Goal: Information Seeking & Learning: Learn about a topic

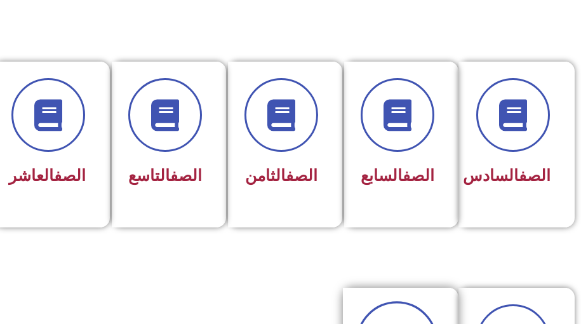
scroll to position [886, 0]
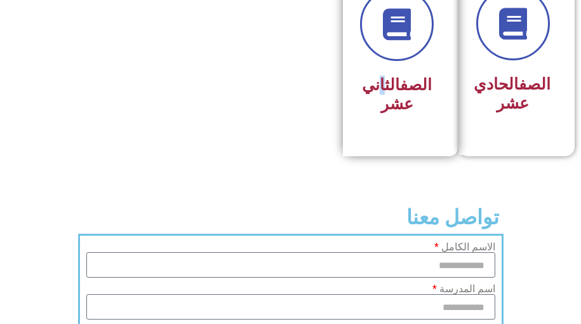
click at [379, 98] on h3 "الصف الثاني عشر" at bounding box center [397, 95] width 74 height 38
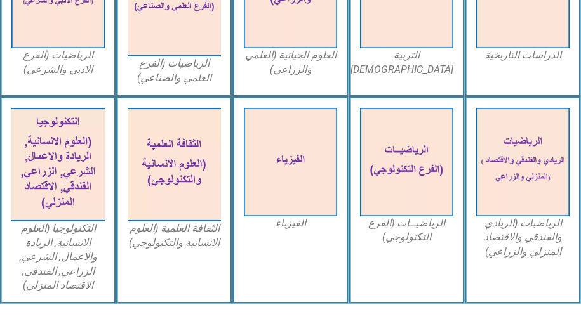
scroll to position [553, 0]
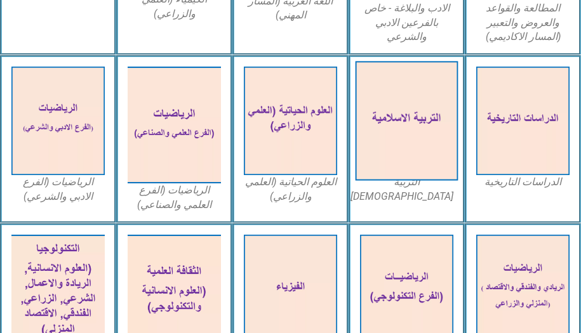
click at [406, 95] on img at bounding box center [407, 121] width 103 height 119
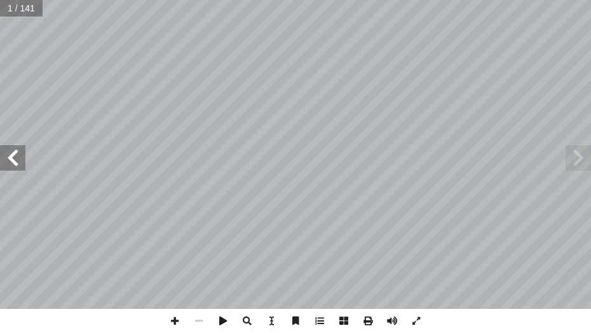
drag, startPoint x: 574, startPoint y: 147, endPoint x: 18, endPoint y: 159, distance: 555.9
click at [18, 161] on span at bounding box center [12, 157] width 25 height 25
click at [18, 159] on span at bounding box center [12, 157] width 25 height 25
click at [21, 164] on span at bounding box center [12, 157] width 25 height 25
click at [24, 166] on span at bounding box center [12, 157] width 25 height 25
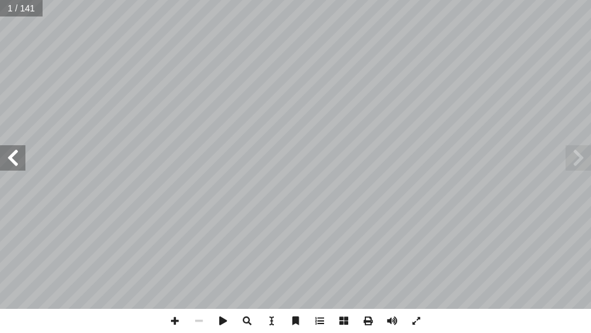
click at [27, 166] on div "ُ ة ّ سلامي إ ال� ُ ربية ّ الت ليف: أ � ّ فريق الت 12 ا" ً ق ّ ياد جبور "منس إ …" at bounding box center [295, 154] width 591 height 309
click at [25, 161] on span at bounding box center [12, 157] width 25 height 25
click at [25, 153] on div "ُ ة ّ سلامي إ ال� ُ ربية ّ الت ليف: أ � ّ فريق الت 12 ا" ً ق ّ ياد جبور "منس إ …" at bounding box center [295, 154] width 591 height 309
click at [18, 163] on span at bounding box center [12, 157] width 25 height 25
click at [17, 169] on span at bounding box center [12, 157] width 25 height 25
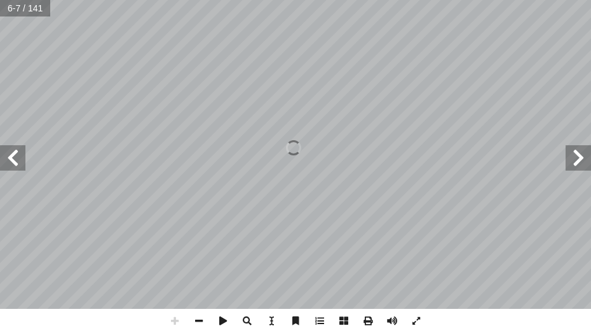
drag, startPoint x: 17, startPoint y: 168, endPoint x: 15, endPoint y: 158, distance: 9.7
click at [16, 166] on span at bounding box center [12, 157] width 25 height 25
drag, startPoint x: 17, startPoint y: 170, endPoint x: 11, endPoint y: 159, distance: 13.1
click at [16, 166] on span at bounding box center [12, 157] width 25 height 25
click at [17, 170] on span at bounding box center [12, 157] width 25 height 25
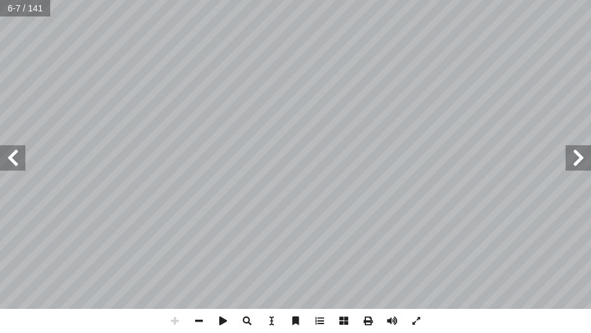
click at [11, 170] on span at bounding box center [12, 157] width 25 height 25
click at [9, 173] on div "ُ ة ّ سلامي إ ال� ُ ربية ّ الت ليف: أ � ّ فريق الت 12 ا" ً ق ّ ياد جبور "منس إ …" at bounding box center [295, 154] width 591 height 309
click at [9, 171] on div "ُ ة ّ سلامي إ ال� ُ ربية ّ الت ليف: أ � ّ فريق الت 12 ا" ً ق ّ ياد جبور "منس إ …" at bounding box center [295, 154] width 591 height 309
click at [11, 175] on div "ُ ة ّ سلامي إ ال� ُ ربية ّ الت ليف: أ � ّ فريق الت 12 ا" ً ق ّ ياد جبور "منس إ …" at bounding box center [295, 154] width 591 height 309
drag, startPoint x: 9, startPoint y: 168, endPoint x: 4, endPoint y: 155, distance: 14.3
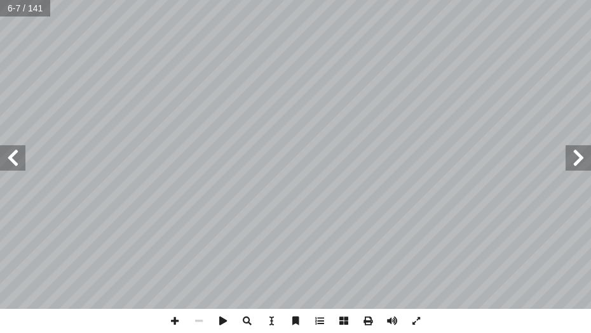
click at [8, 170] on span at bounding box center [12, 157] width 25 height 25
drag, startPoint x: 6, startPoint y: 165, endPoint x: 8, endPoint y: 158, distance: 7.1
click at [6, 164] on span at bounding box center [12, 157] width 25 height 25
click at [10, 163] on span at bounding box center [12, 157] width 25 height 25
click at [6, 159] on span at bounding box center [12, 157] width 25 height 25
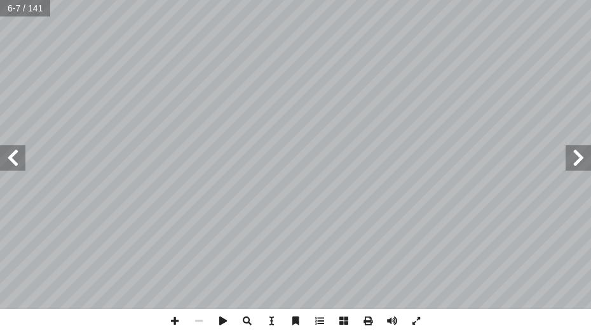
click at [5, 153] on span at bounding box center [12, 157] width 25 height 25
click at [8, 159] on span at bounding box center [12, 157] width 25 height 25
drag, startPoint x: 8, startPoint y: 157, endPoint x: 8, endPoint y: 149, distance: 7.6
click at [10, 157] on span at bounding box center [12, 157] width 25 height 25
click at [9, 152] on span at bounding box center [12, 157] width 25 height 25
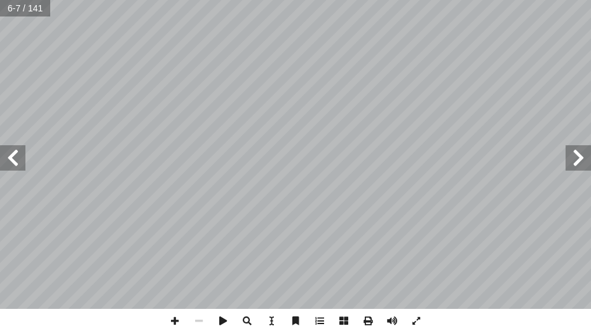
click at [10, 157] on span at bounding box center [12, 157] width 25 height 25
click at [10, 156] on span at bounding box center [12, 157] width 25 height 25
click at [10, 157] on span at bounding box center [12, 157] width 25 height 25
click at [10, 158] on span at bounding box center [12, 157] width 25 height 25
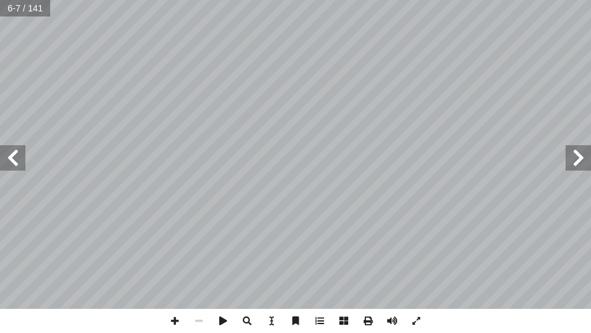
click at [10, 158] on span at bounding box center [12, 157] width 25 height 25
click at [10, 156] on span at bounding box center [12, 157] width 25 height 25
click at [8, 152] on span at bounding box center [12, 157] width 25 height 25
click at [8, 151] on span at bounding box center [12, 157] width 25 height 25
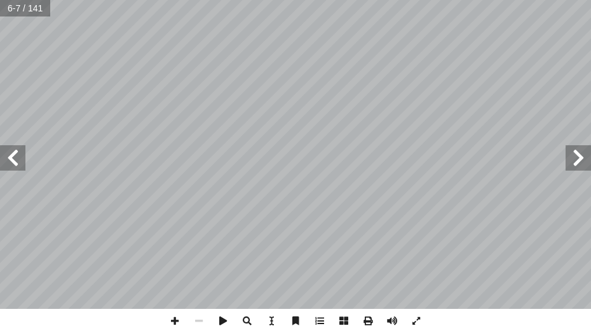
click at [10, 153] on span at bounding box center [12, 157] width 25 height 25
click at [8, 149] on span at bounding box center [12, 157] width 25 height 25
click at [7, 149] on span at bounding box center [12, 157] width 25 height 25
click at [14, 162] on span at bounding box center [12, 157] width 25 height 25
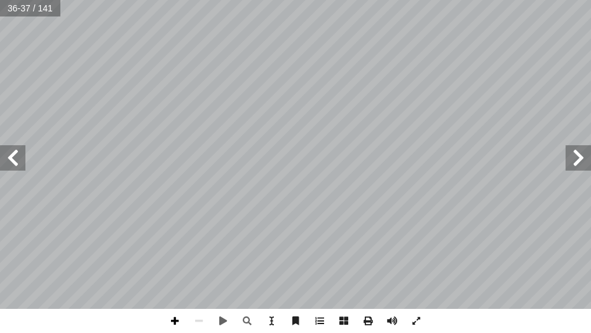
click at [174, 316] on span at bounding box center [175, 321] width 24 height 24
click at [173, 315] on span at bounding box center [175, 321] width 24 height 24
click at [198, 323] on span at bounding box center [199, 321] width 24 height 24
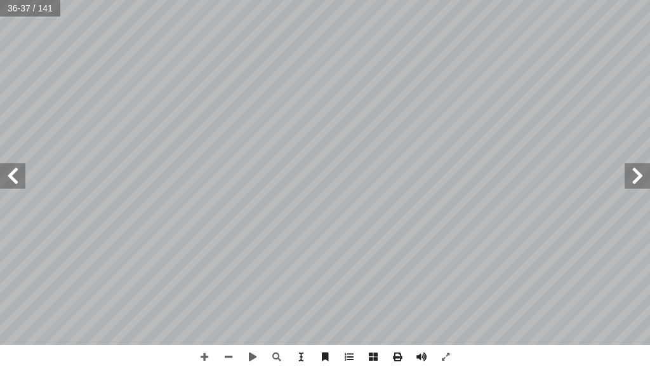
drag, startPoint x: 558, startPoint y: 368, endPoint x: 501, endPoint y: 353, distance: 58.5
click at [518, 333] on div "ت. � لى- في المجتمع � بع: سنن الله -تع � الدرس الس قادرين على: � ن يكونو أ رس �…" at bounding box center [325, 184] width 650 height 369
click at [198, 333] on span at bounding box center [204, 357] width 24 height 24
click at [238, 333] on span at bounding box center [229, 357] width 24 height 24
click at [291, 86] on html "الصفحة الرئيسية الصف الأول الصف الثاني الصف الثالث الصف الرابع الصف الخامس الصف…" at bounding box center [325, 43] width 650 height 86
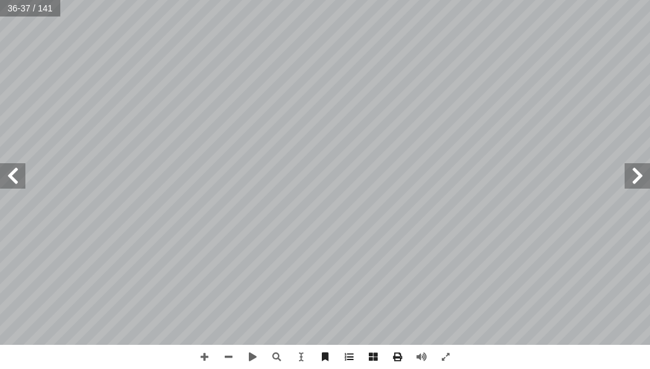
click at [18, 181] on span at bounding box center [12, 175] width 25 height 25
click at [424, 0] on html "الصفحة الرئيسية الصف الأول الصف الثاني الصف الثالث الصف الرابع الصف الخامس الصف…" at bounding box center [325, 43] width 650 height 86
